Goal: Information Seeking & Learning: Get advice/opinions

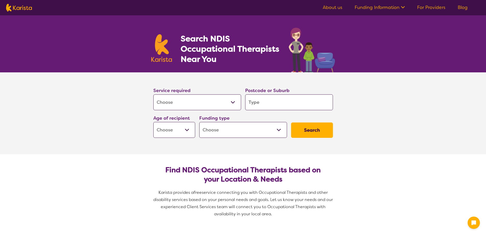
select select "[MEDICAL_DATA]"
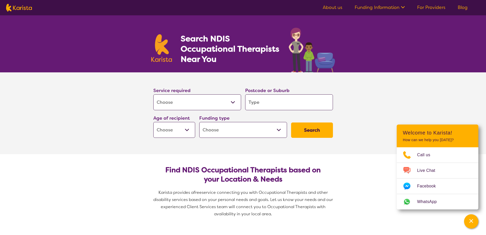
click at [257, 103] on input "search" at bounding box center [289, 102] width 88 height 16
click at [253, 101] on input "search" at bounding box center [289, 102] width 88 height 16
type input "4"
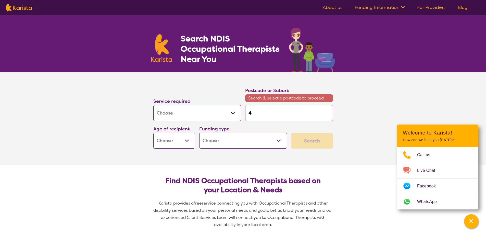
type input "48"
type input "482"
type input "4825"
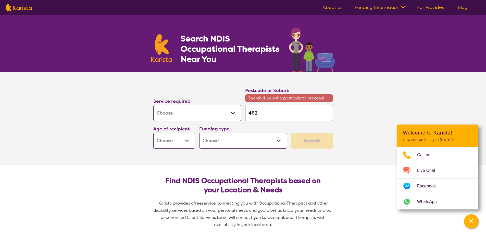
type input "4825"
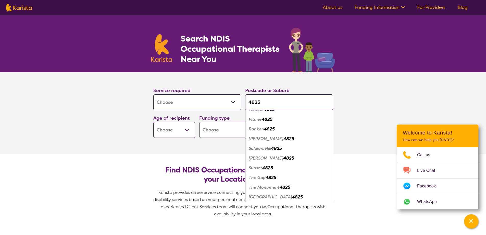
scroll to position [270, 0]
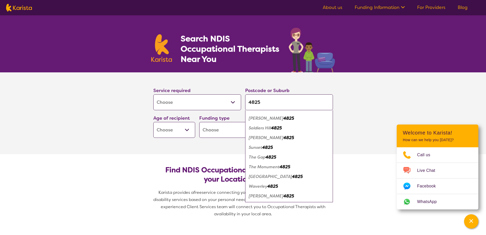
type input "4825"
click at [262, 177] on em "[GEOGRAPHIC_DATA]" at bounding box center [270, 176] width 43 height 5
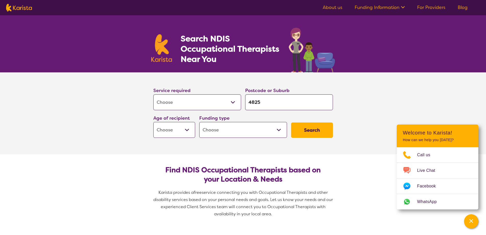
scroll to position [0, 0]
click at [279, 128] on select "Home Care Package (HCP) National Disability Insurance Scheme (NDIS) I don't know" at bounding box center [243, 130] width 88 height 16
click at [241, 131] on select "Home Care Package (HCP) National Disability Insurance Scheme (NDIS) I don't know" at bounding box center [243, 130] width 88 height 16
click at [310, 126] on button "Search" at bounding box center [312, 129] width 42 height 15
click at [186, 129] on select "Early Childhood - 0 to 9 Child - 10 to 11 Adolescent - 12 to 17 Adult - 18 to 6…" at bounding box center [174, 130] width 42 height 16
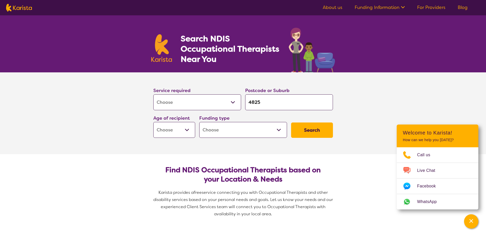
select select "AG"
click at [153, 122] on select "Early Childhood - 0 to 9 Child - 10 to 11 Adolescent - 12 to 17 Adult - 18 to 6…" at bounding box center [174, 130] width 42 height 16
select select "AG"
click at [316, 131] on button "Search" at bounding box center [312, 129] width 42 height 15
click at [277, 128] on select "Home Care Package (HCP) National Disability Insurance Scheme (NDIS) I don't know" at bounding box center [243, 130] width 88 height 16
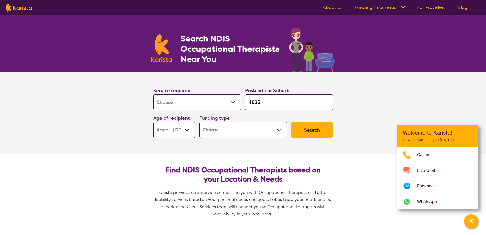
select select "i-don-t-know"
click at [199, 122] on select "Home Care Package (HCP) National Disability Insurance Scheme (NDIS) I don't know" at bounding box center [243, 130] width 88 height 16
select select "i-don-t-know"
click at [309, 131] on button "Search" at bounding box center [312, 129] width 42 height 15
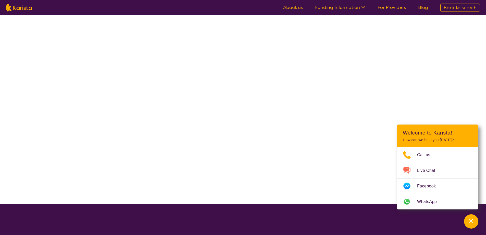
select select "[MEDICAL_DATA]"
select select "AG"
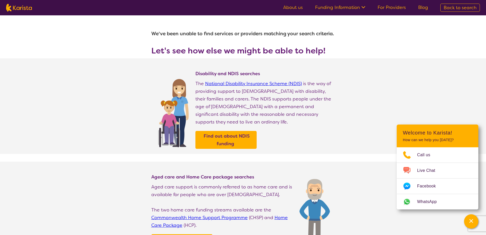
select select "[MEDICAL_DATA]"
select select "AG"
select select "i-don-t-know"
select select "[MEDICAL_DATA]"
select select "AG"
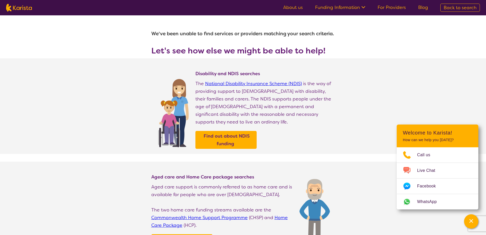
select select "i-don-t-know"
